Goal: Check status: Check status

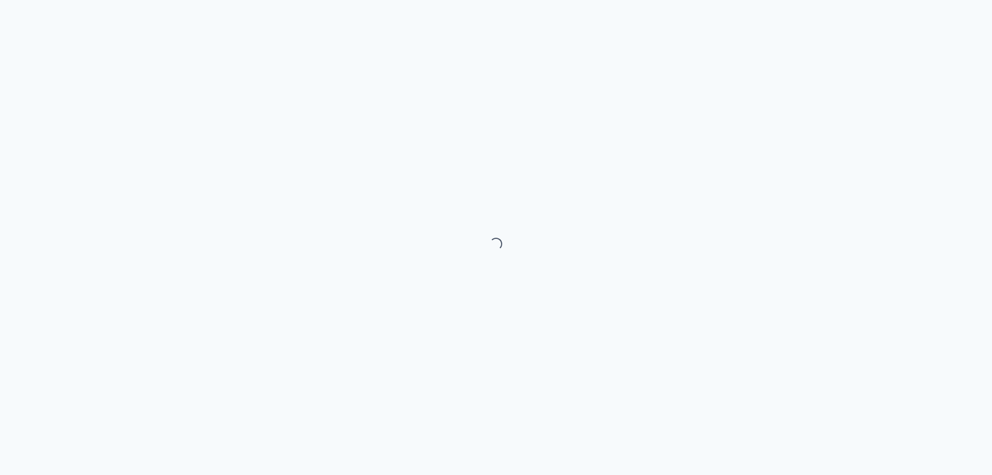
select select "month"
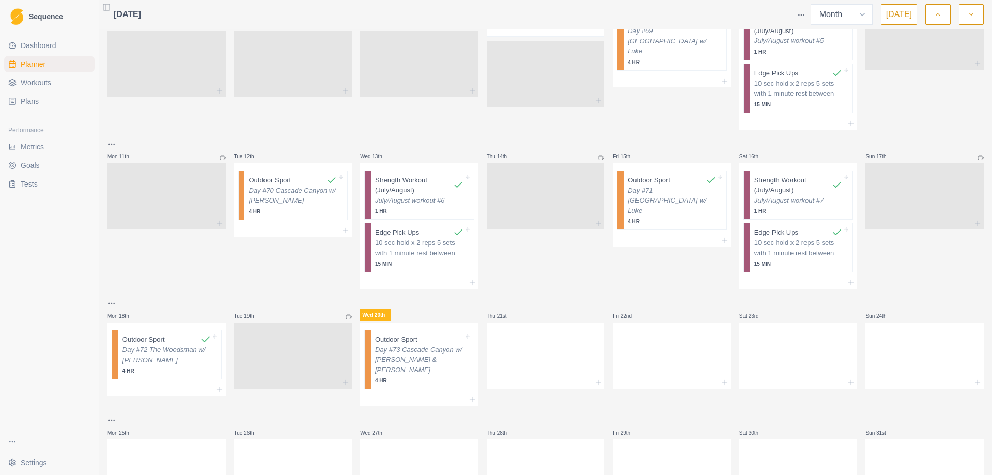
scroll to position [310, 0]
click at [30, 164] on span "Goals" at bounding box center [30, 165] width 19 height 10
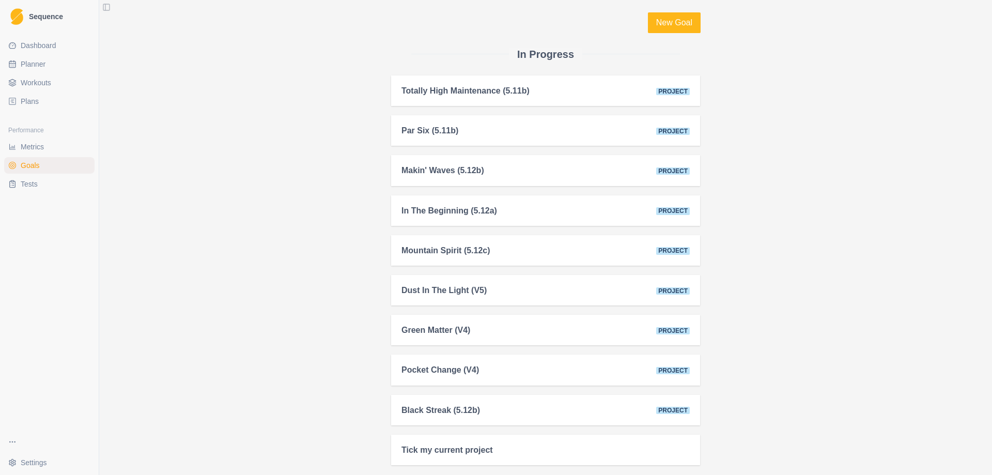
click at [41, 143] on span "Metrics" at bounding box center [32, 147] width 23 height 10
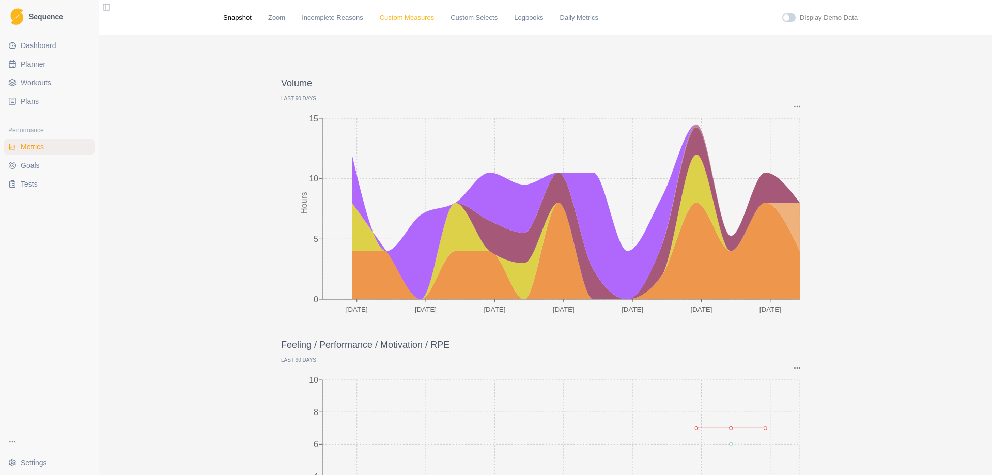
click at [397, 17] on link "Custom Measures" at bounding box center [407, 17] width 54 height 10
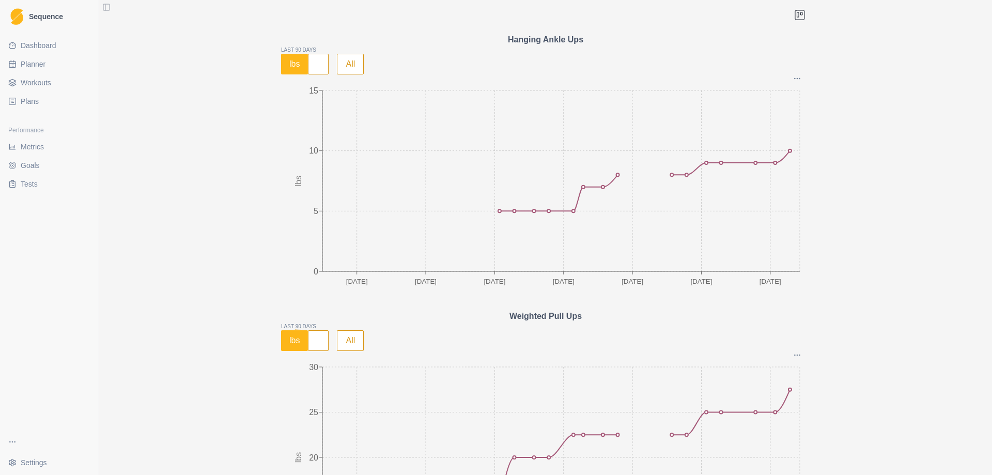
scroll to position [207, 0]
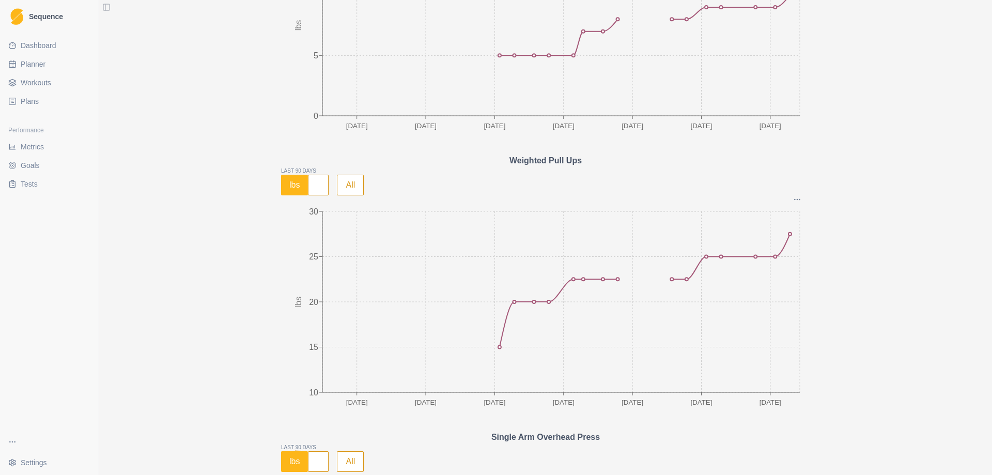
click at [36, 67] on span "Planner" at bounding box center [33, 64] width 25 height 10
select select "month"
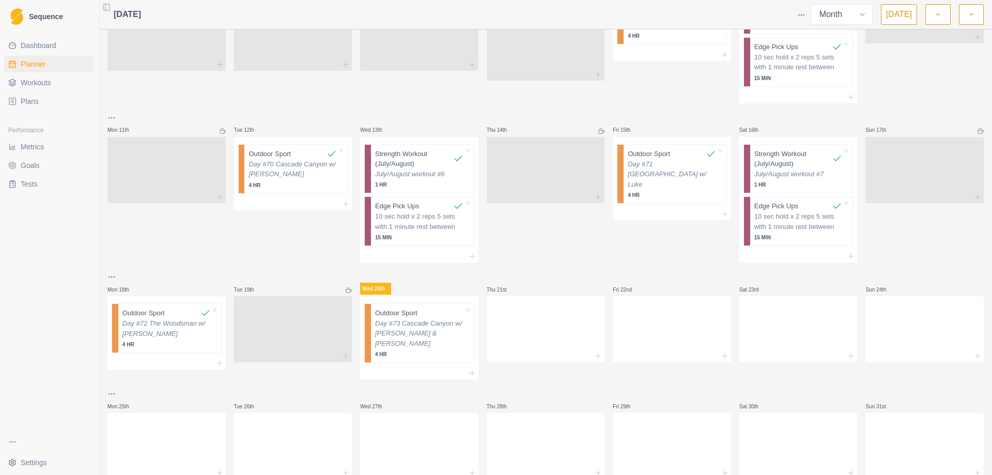
scroll to position [348, 0]
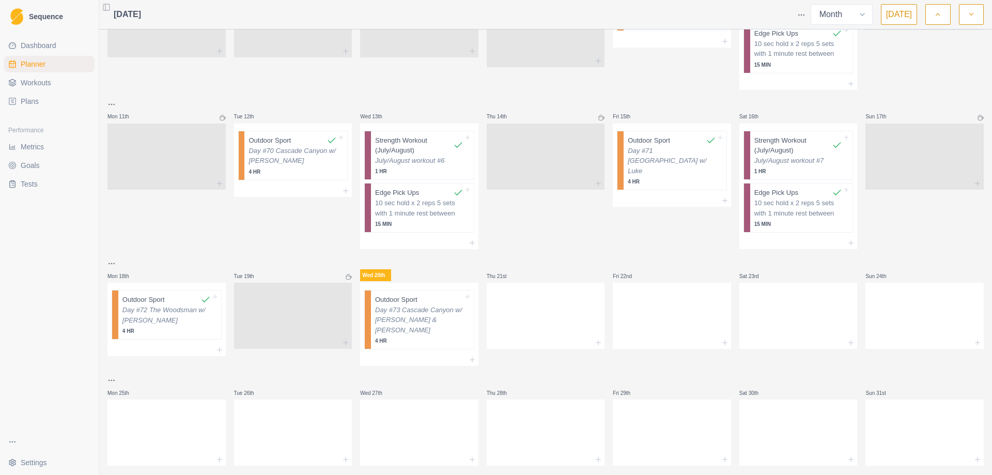
click at [4, 56] on link "Planner" at bounding box center [49, 64] width 90 height 17
click at [35, 149] on span "Metrics" at bounding box center [32, 147] width 23 height 10
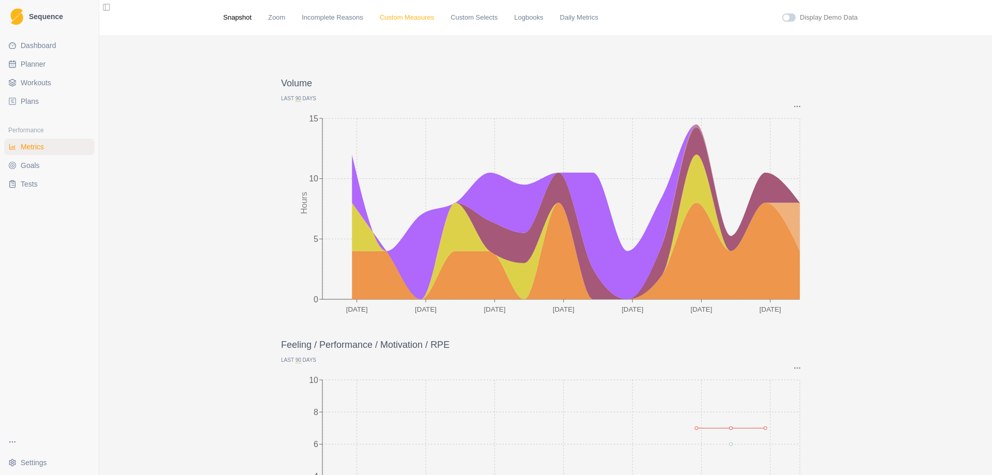
click at [394, 22] on link "Custom Measures" at bounding box center [407, 17] width 54 height 10
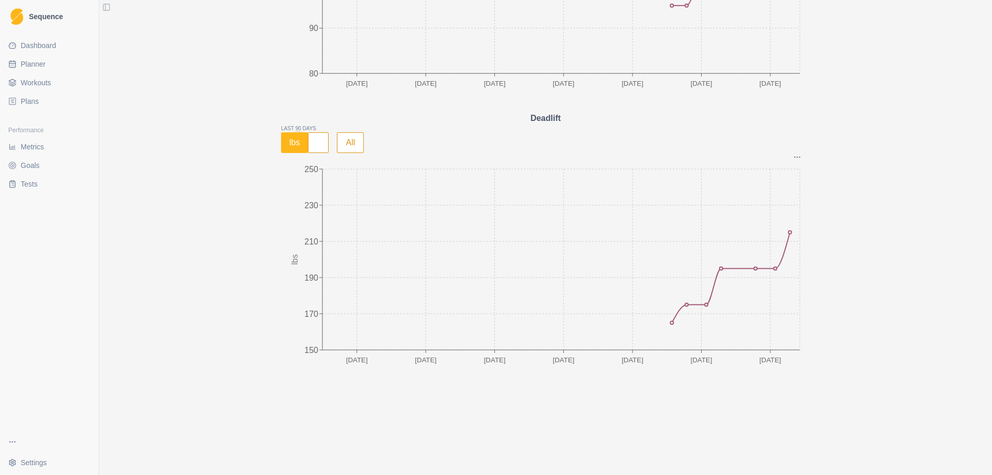
scroll to position [2477, 0]
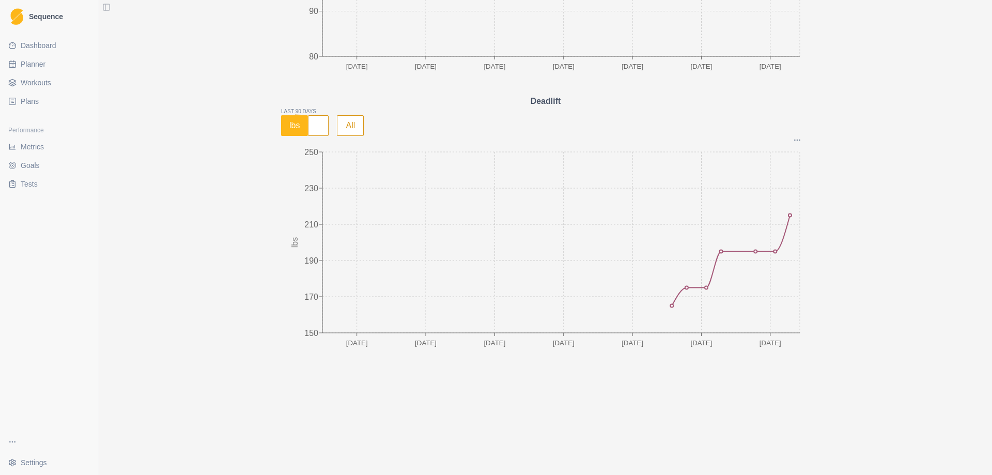
click at [41, 86] on span "Workouts" at bounding box center [36, 82] width 30 height 10
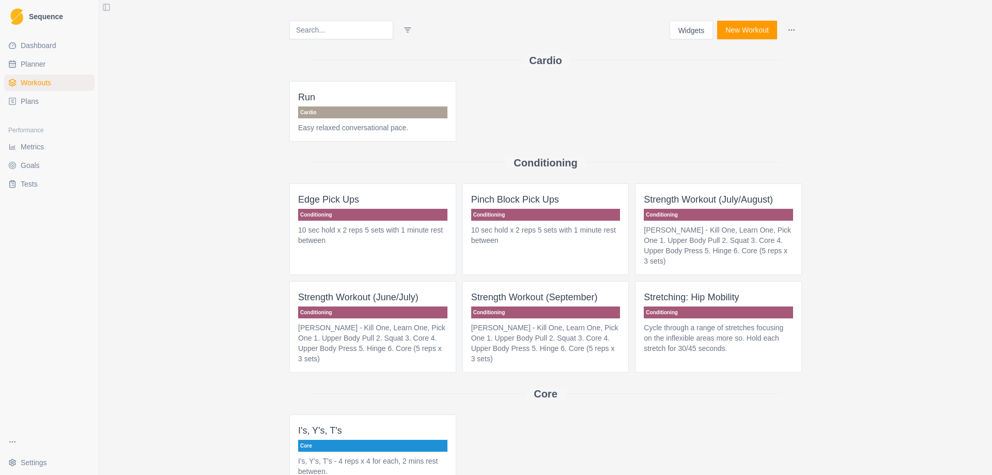
click at [43, 64] on span "Planner" at bounding box center [33, 64] width 25 height 10
select select "month"
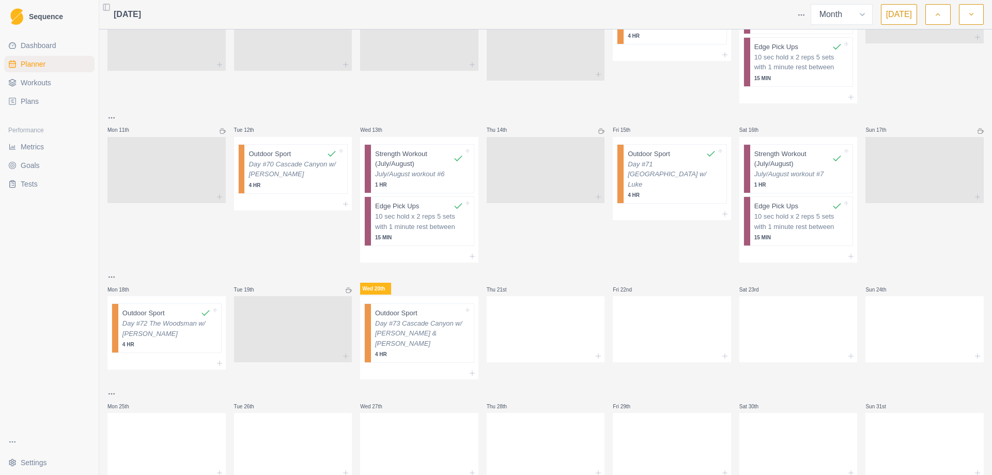
scroll to position [348, 0]
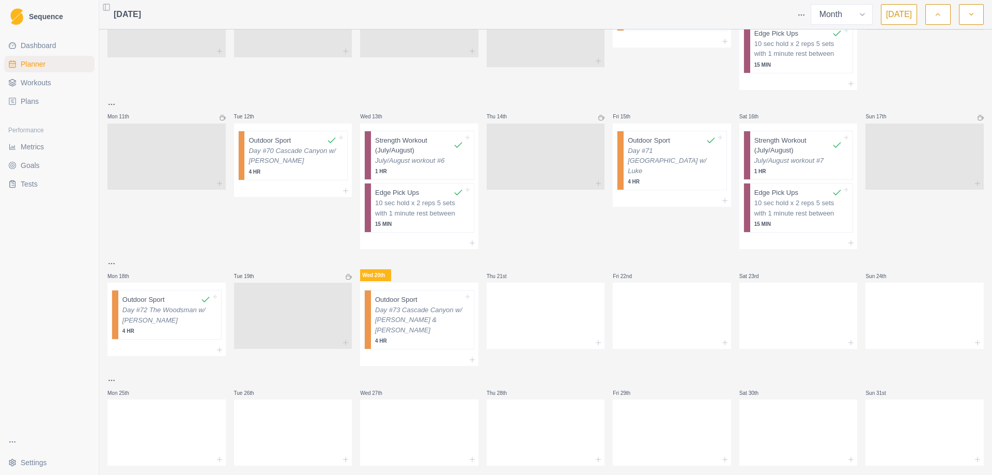
click at [971, 17] on icon "button" at bounding box center [970, 14] width 7 height 10
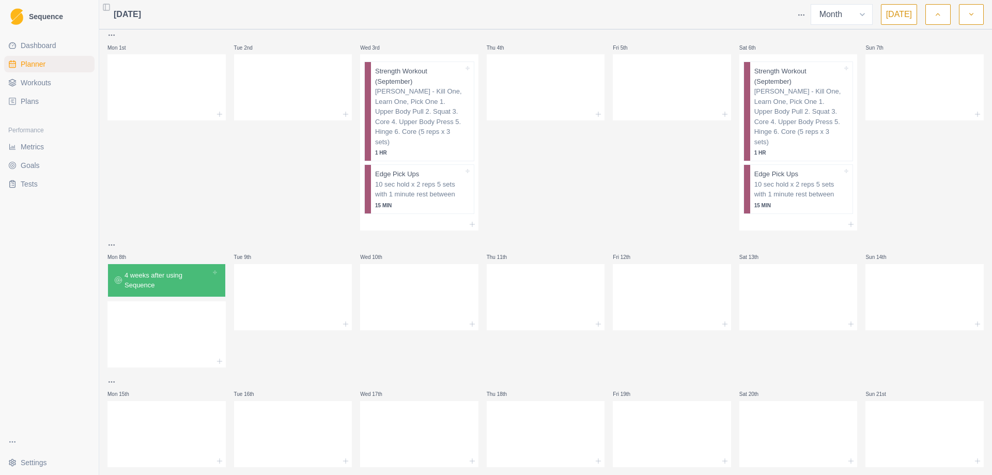
scroll to position [0, 0]
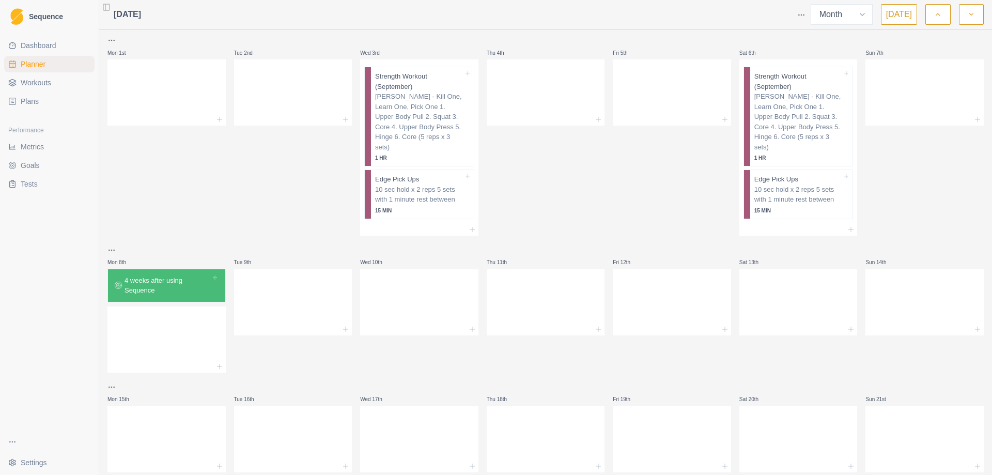
click at [935, 16] on icon "button" at bounding box center [937, 14] width 7 height 10
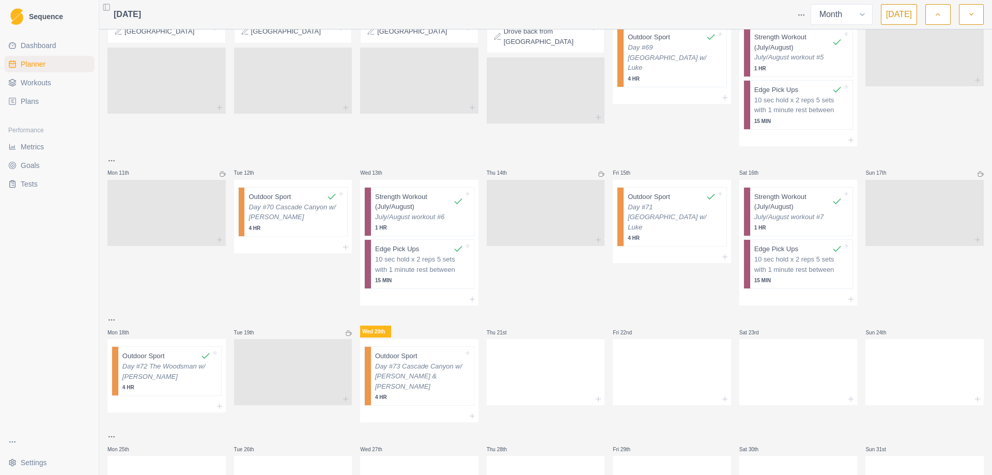
scroll to position [348, 0]
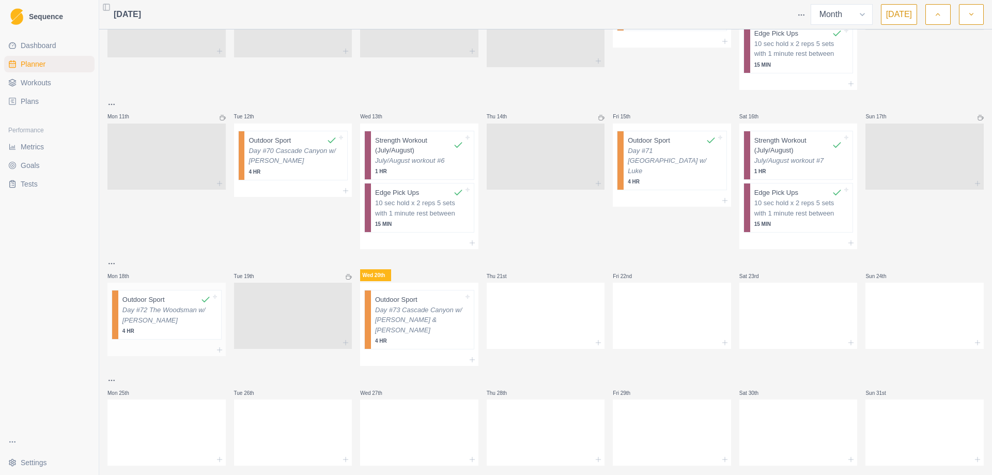
click at [151, 309] on p "Day #72 The Woodsman w/ [PERSON_NAME]" at bounding box center [166, 315] width 88 height 20
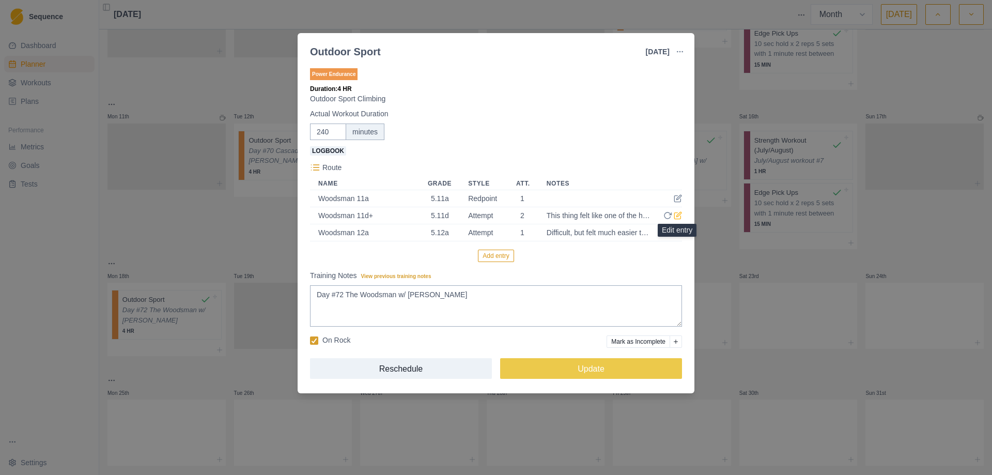
click at [679, 216] on icon at bounding box center [678, 215] width 8 height 8
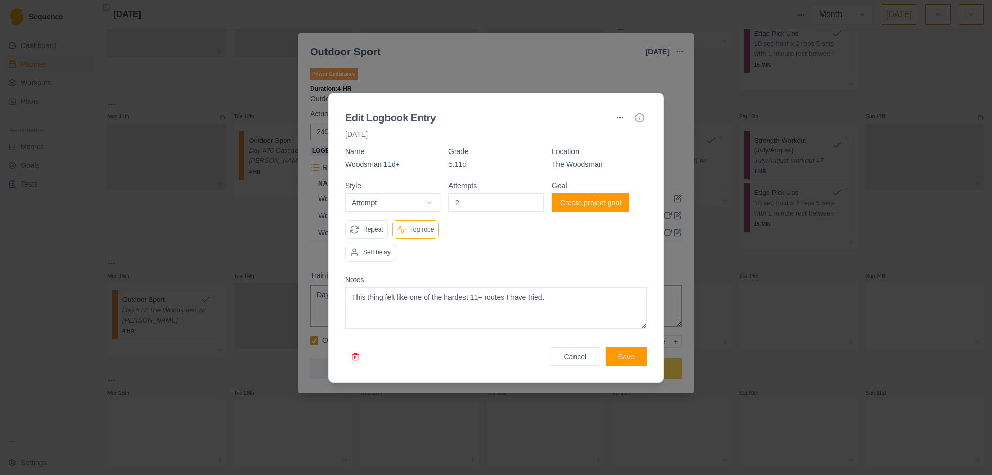
click at [811, 209] on div at bounding box center [496, 237] width 992 height 475
click at [580, 348] on button "Cancel" at bounding box center [575, 356] width 49 height 19
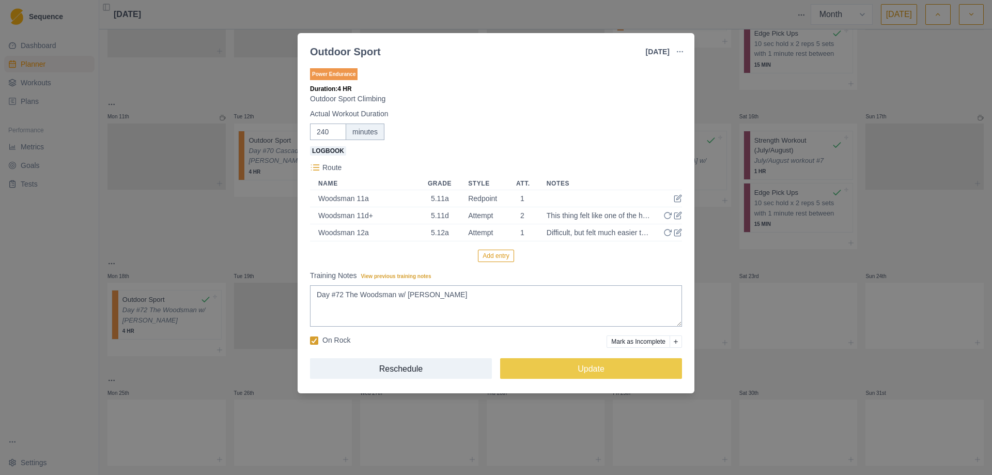
click at [788, 253] on div "Outdoor Sport [DATE] Link To Goal View Workout Metrics Edit Original Workout Re…" at bounding box center [496, 237] width 992 height 475
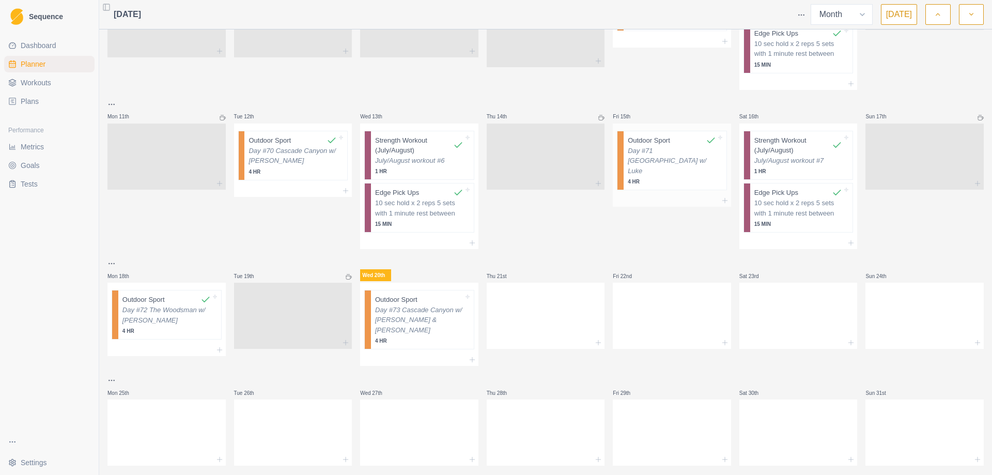
click at [671, 152] on p "Day #71 [GEOGRAPHIC_DATA] w/ Luke" at bounding box center [672, 161] width 88 height 30
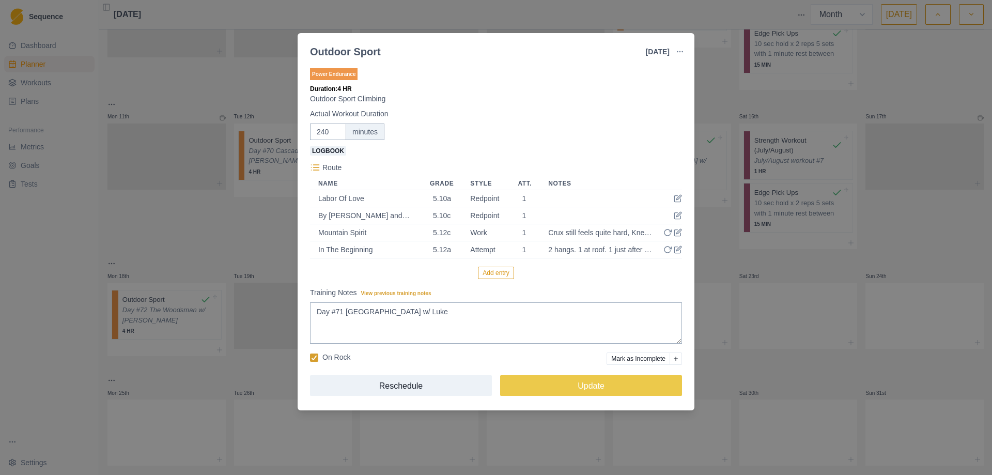
click at [739, 86] on div "Outdoor Sport [DATE] Link To Goal View Workout Metrics Edit Original Workout Re…" at bounding box center [496, 237] width 992 height 475
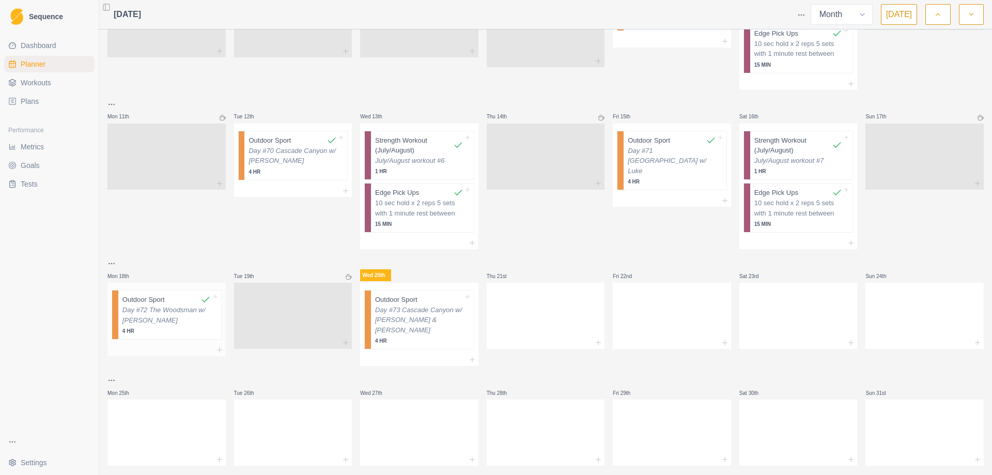
click at [154, 305] on p "Day #72 The Woodsman w/ [PERSON_NAME]" at bounding box center [166, 315] width 88 height 20
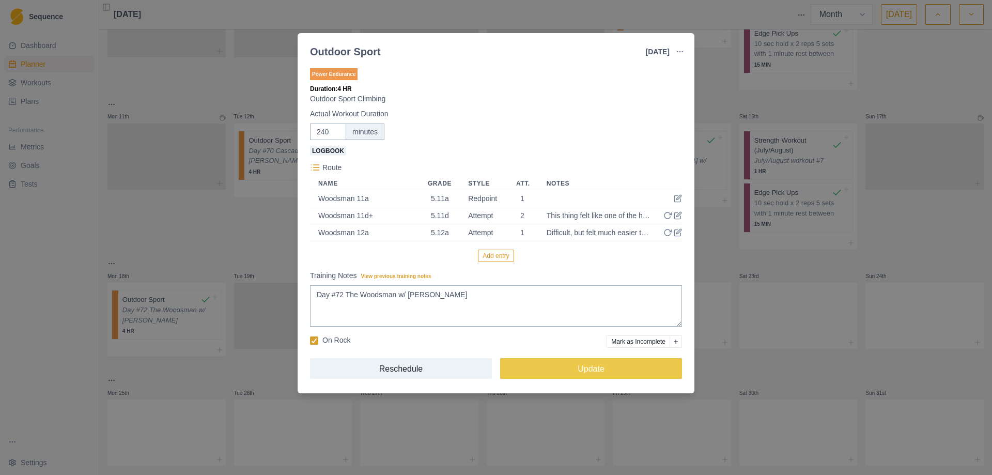
click at [736, 90] on div "Outdoor Sport [DATE] Link To Goal View Workout Metrics Edit Original Workout Re…" at bounding box center [496, 237] width 992 height 475
